Goal: Check status: Check status

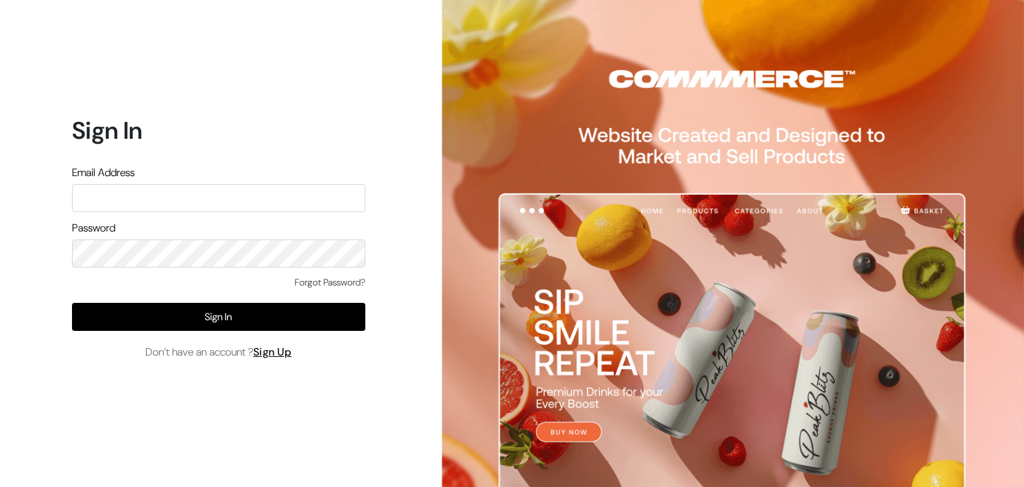
click at [205, 194] on input "text" at bounding box center [218, 198] width 293 height 28
click at [205, 194] on input "EBRU" at bounding box center [218, 198] width 293 height 28
type input "themouldmarket@gmail.com"
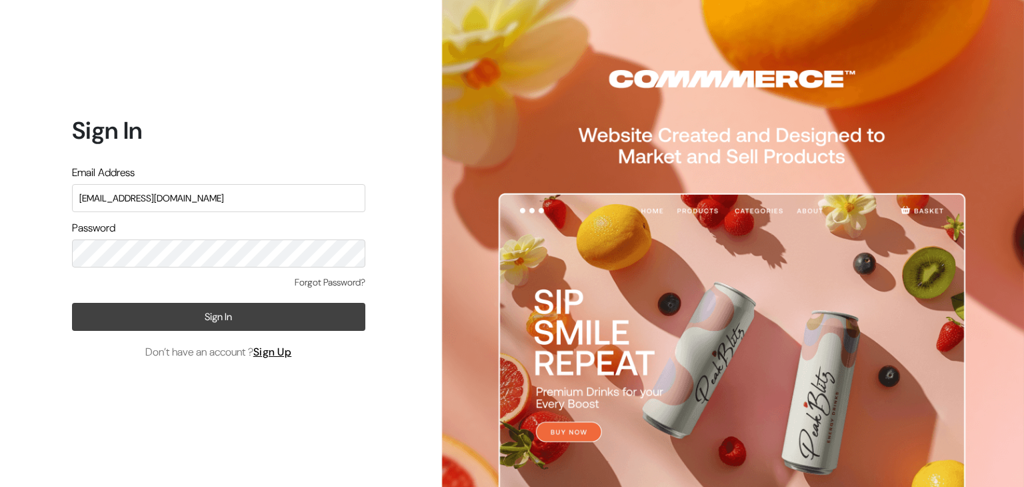
click at [171, 323] on button "Sign In" at bounding box center [218, 317] width 293 height 28
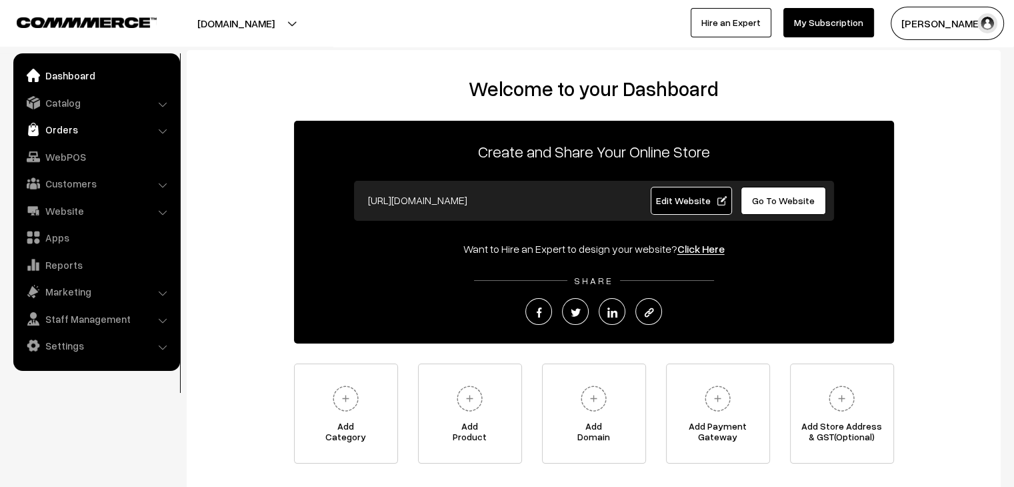
click at [67, 135] on link "Orders" at bounding box center [96, 129] width 159 height 24
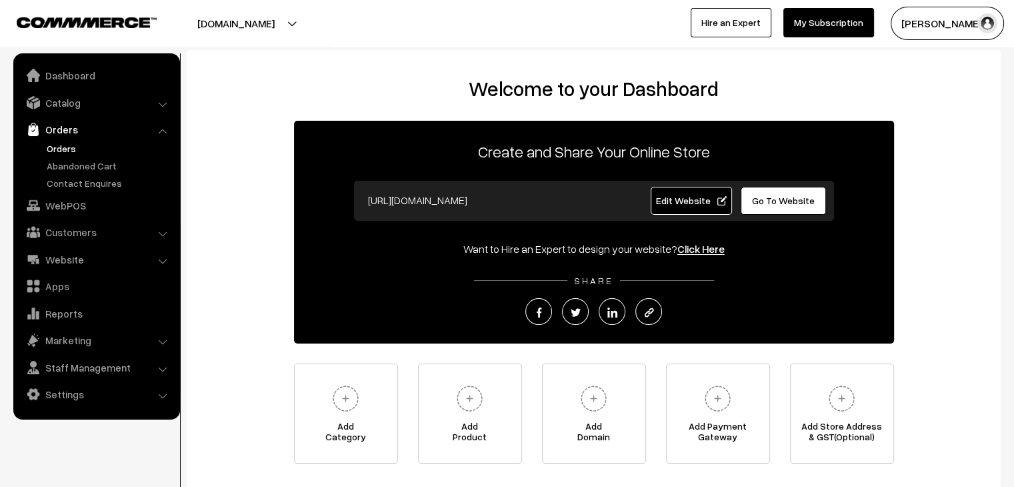
click at [71, 149] on link "Orders" at bounding box center [109, 148] width 132 height 14
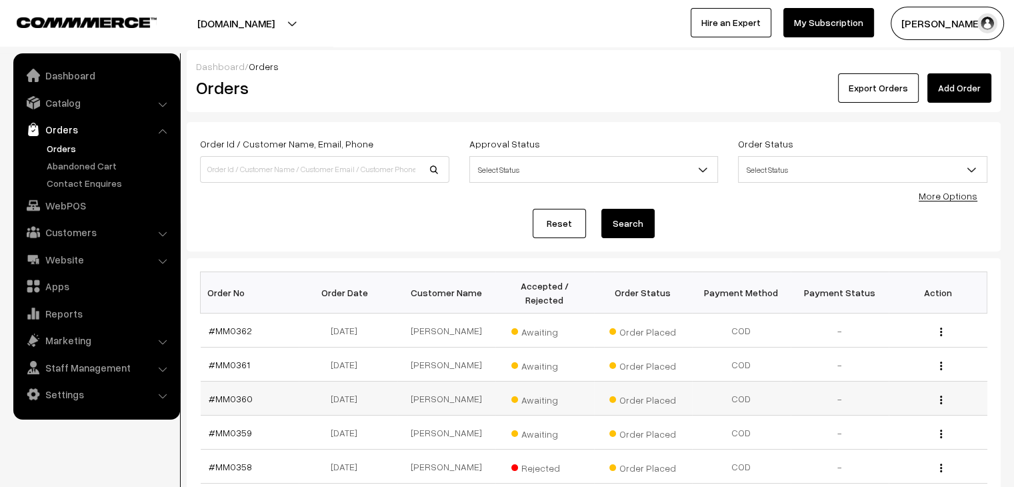
click at [522, 389] on span "Awaiting" at bounding box center [544, 397] width 67 height 17
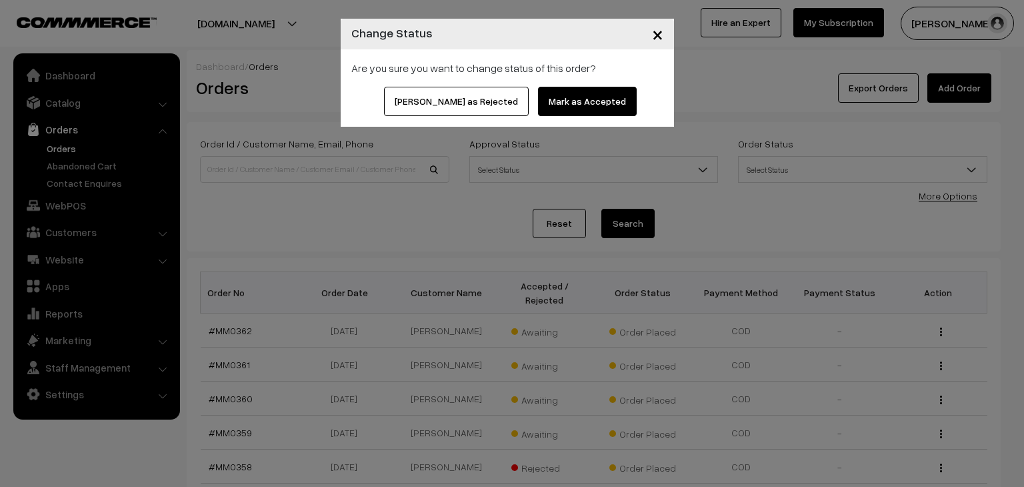
click at [665, 31] on button "×" at bounding box center [657, 33] width 33 height 41
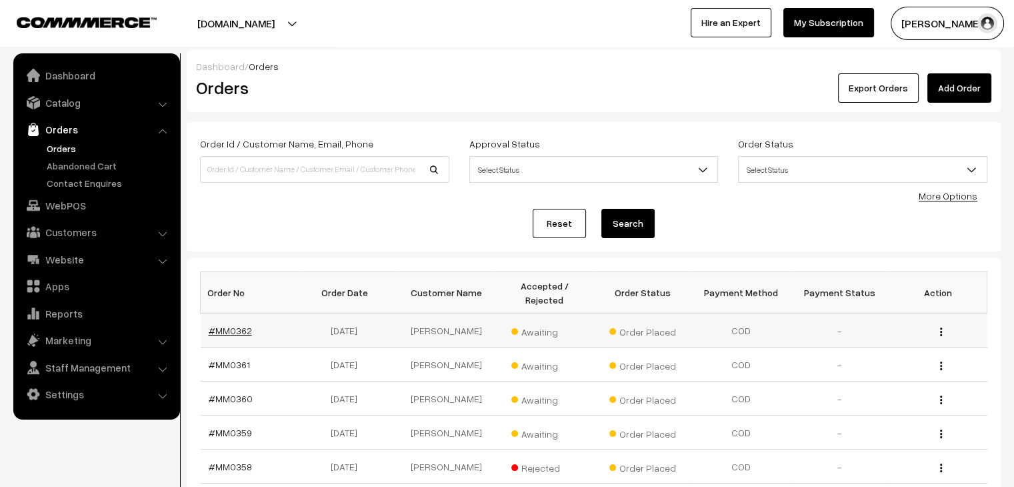
click at [239, 325] on link "#MM0362" at bounding box center [230, 330] width 43 height 11
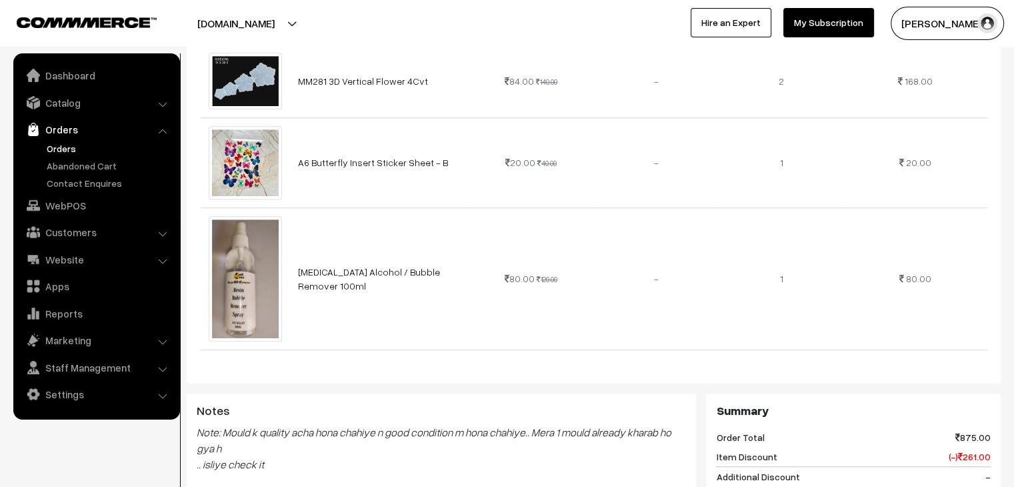
scroll to position [733, 0]
